Goal: Check status: Verify the current state of an ongoing process or item

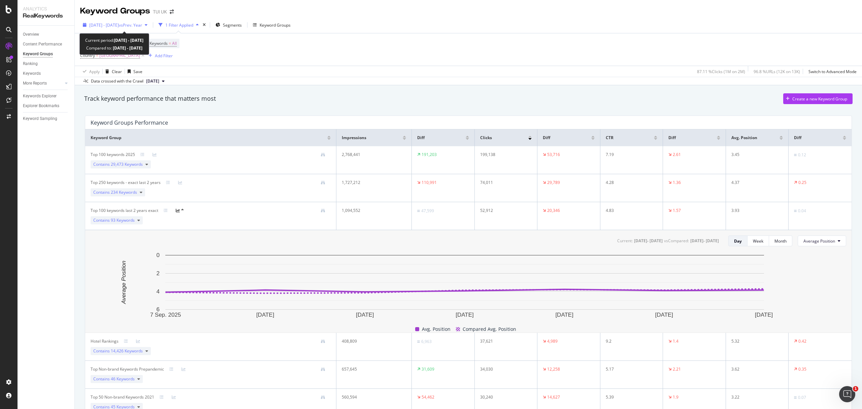
click at [128, 21] on div "[DATE] - [DATE] vs Prev. Year" at bounding box center [115, 25] width 70 height 10
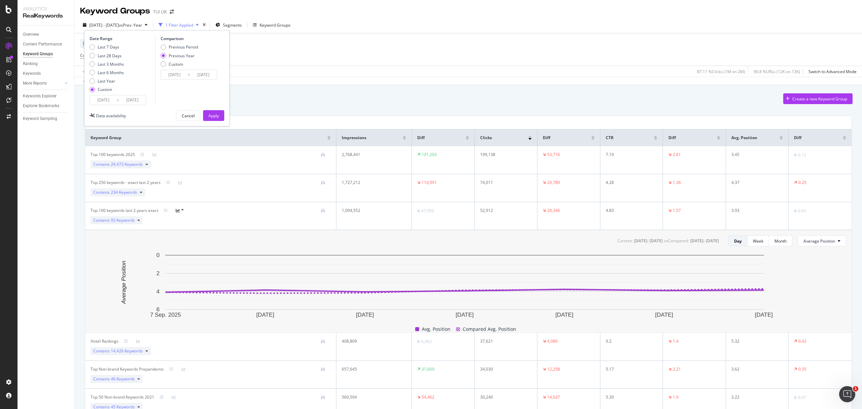
click at [124, 102] on input "[DATE]" at bounding box center [132, 99] width 27 height 9
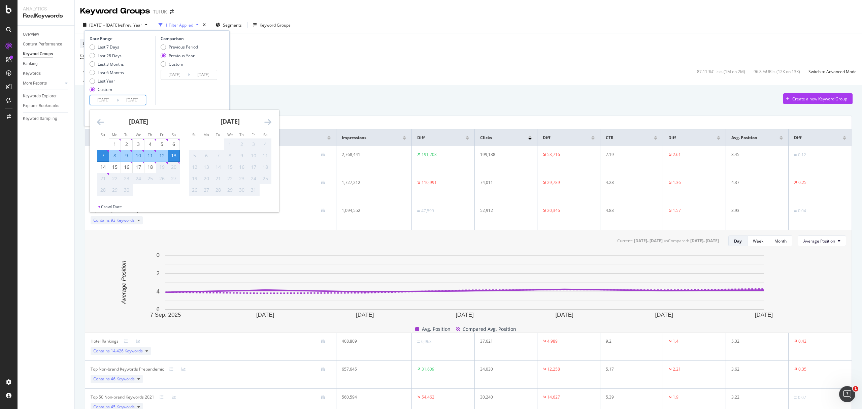
click at [101, 123] on icon "Move backward to switch to the previous month." at bounding box center [100, 122] width 7 height 8
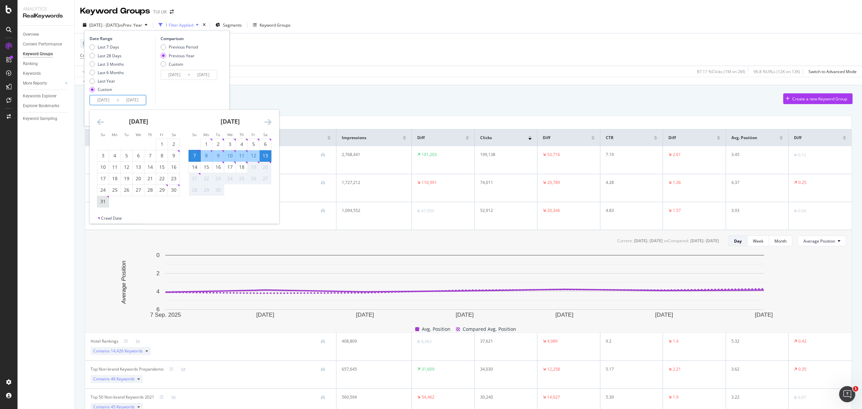
click at [101, 201] on div "31" at bounding box center [102, 201] width 11 height 7
type input "[DATE]"
click at [240, 168] on div "18" at bounding box center [241, 167] width 11 height 7
type input "[DATE]"
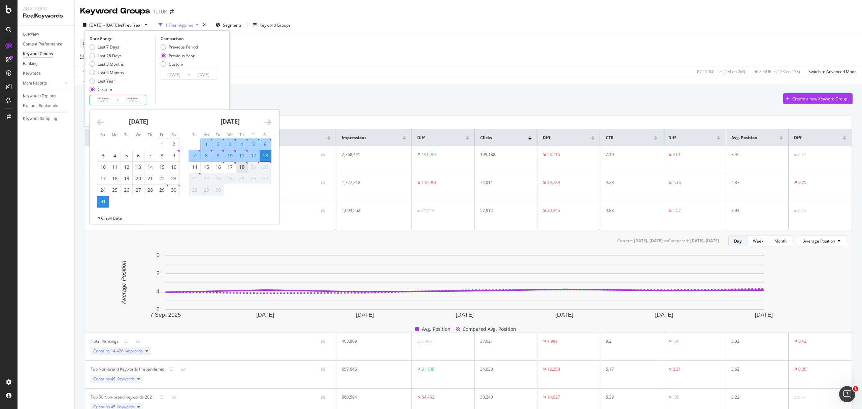
type input "[DATE]"
click at [127, 100] on input "[DATE]" at bounding box center [132, 99] width 27 height 9
click at [206, 142] on div "1" at bounding box center [206, 144] width 11 height 7
type input "[DATE]"
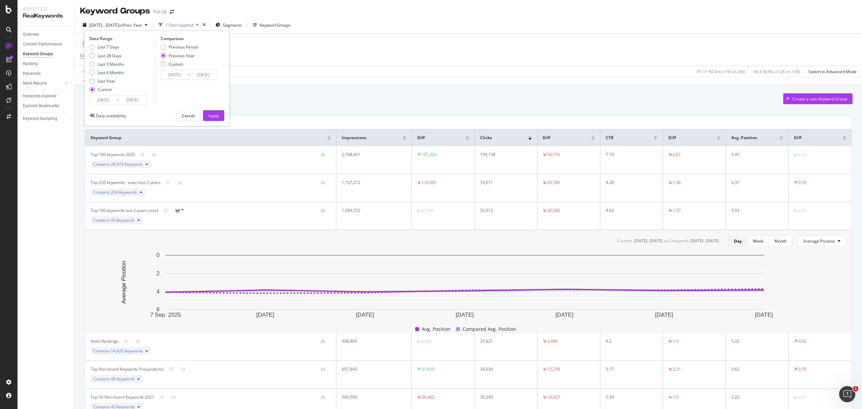
click at [135, 99] on input "[DATE]" at bounding box center [132, 99] width 27 height 9
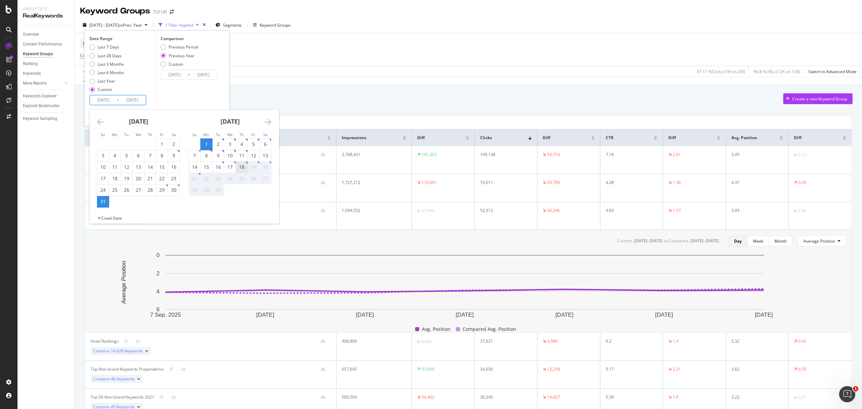
click at [241, 163] on div "18" at bounding box center [241, 167] width 11 height 11
type input "[DATE]"
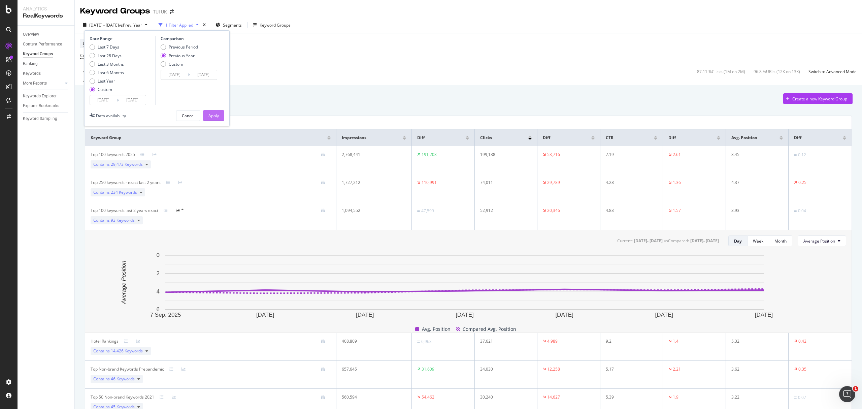
click at [219, 114] on button "Apply" at bounding box center [213, 115] width 21 height 11
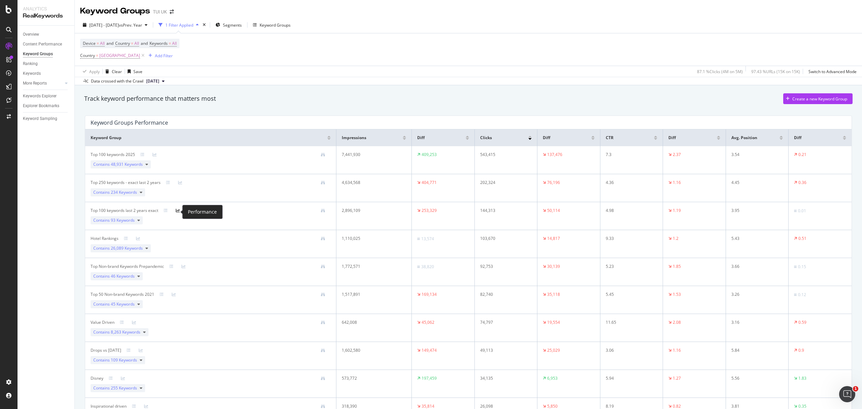
click at [178, 213] on icon at bounding box center [178, 210] width 4 height 4
